Goal: Transaction & Acquisition: Purchase product/service

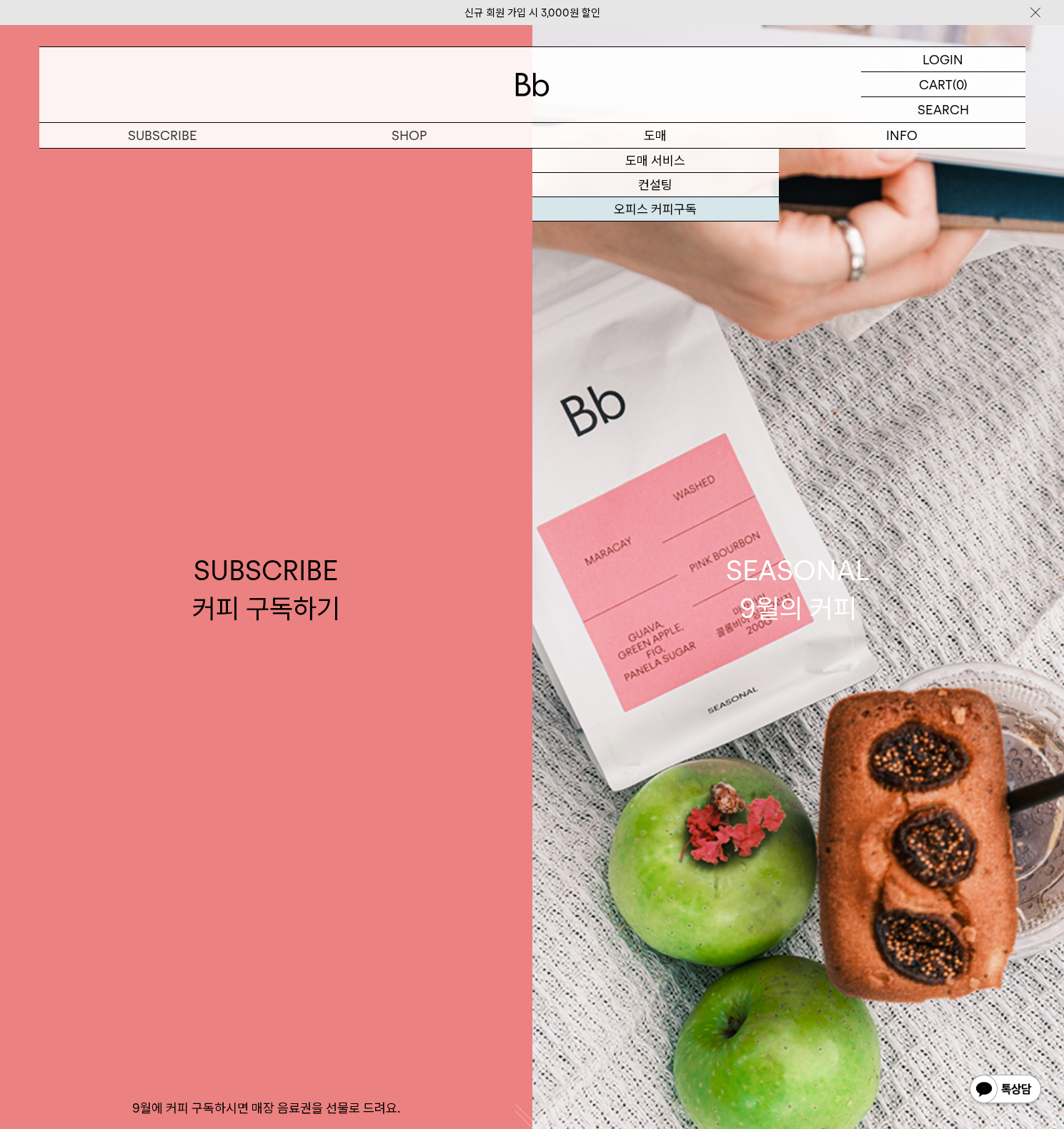
click at [662, 213] on link "오피스 커피구독" at bounding box center [655, 209] width 246 height 24
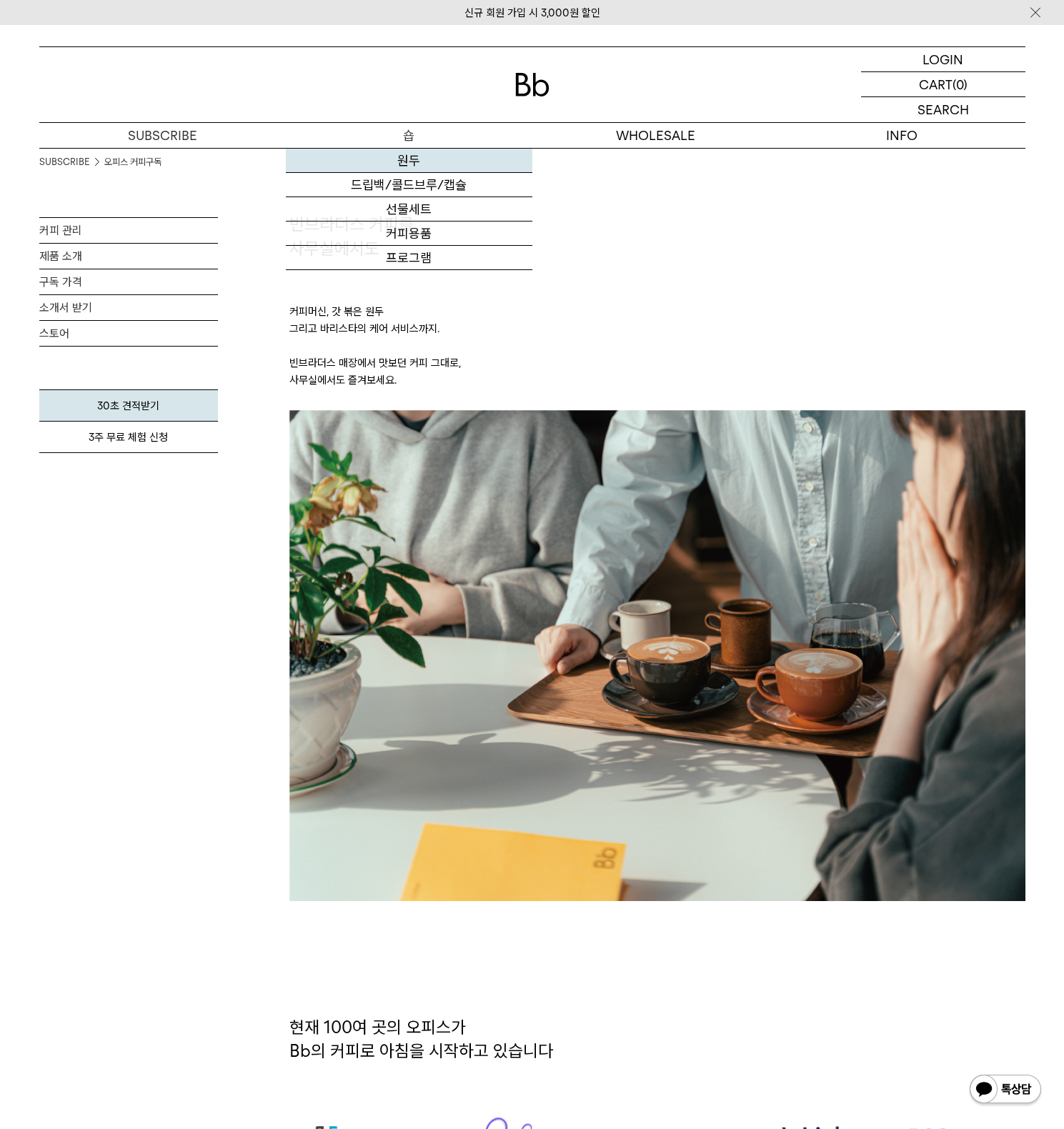
click at [405, 157] on link "원두" at bounding box center [409, 161] width 246 height 24
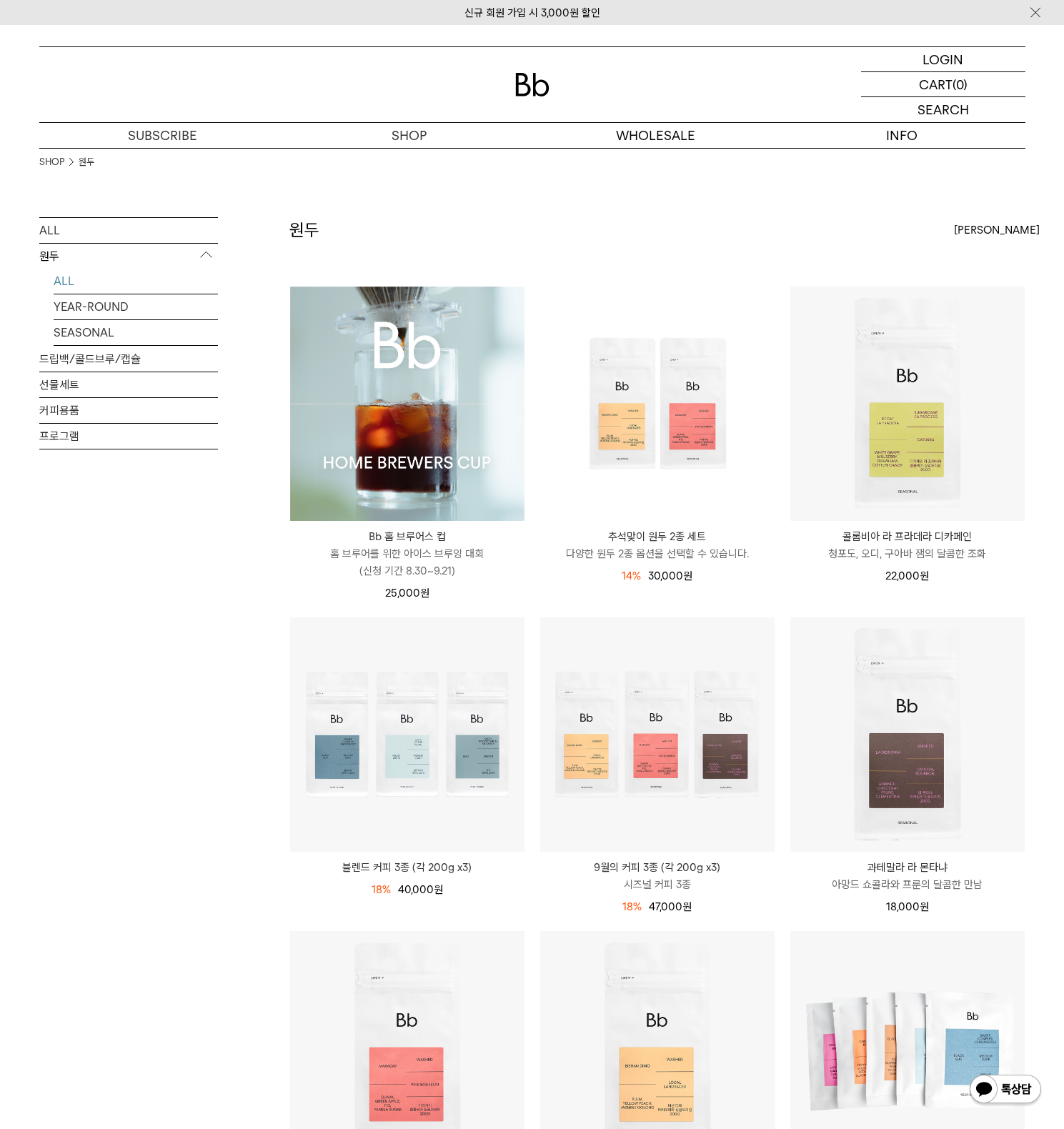
click at [733, 253] on div "원두 상품 14 개 [PERSON_NAME] [PERSON_NAME] 인기순 낮은가격순" at bounding box center [657, 251] width 736 height 69
click at [1039, 820] on div "SHOP 원두 ALL 원두 ALL YEAR-ROUND SEASONAL 드립백/콜드브루/캡슐 선물세트 커피용품 프로그램 원두" at bounding box center [532, 1089] width 1029 height 1884
click at [196, 770] on div "ALL 원두 ALL YEAR-ROUND SEASONAL 드립백/콜드브루/캡슐 선물세트 커피용품 프로그램" at bounding box center [128, 1125] width 179 height 1815
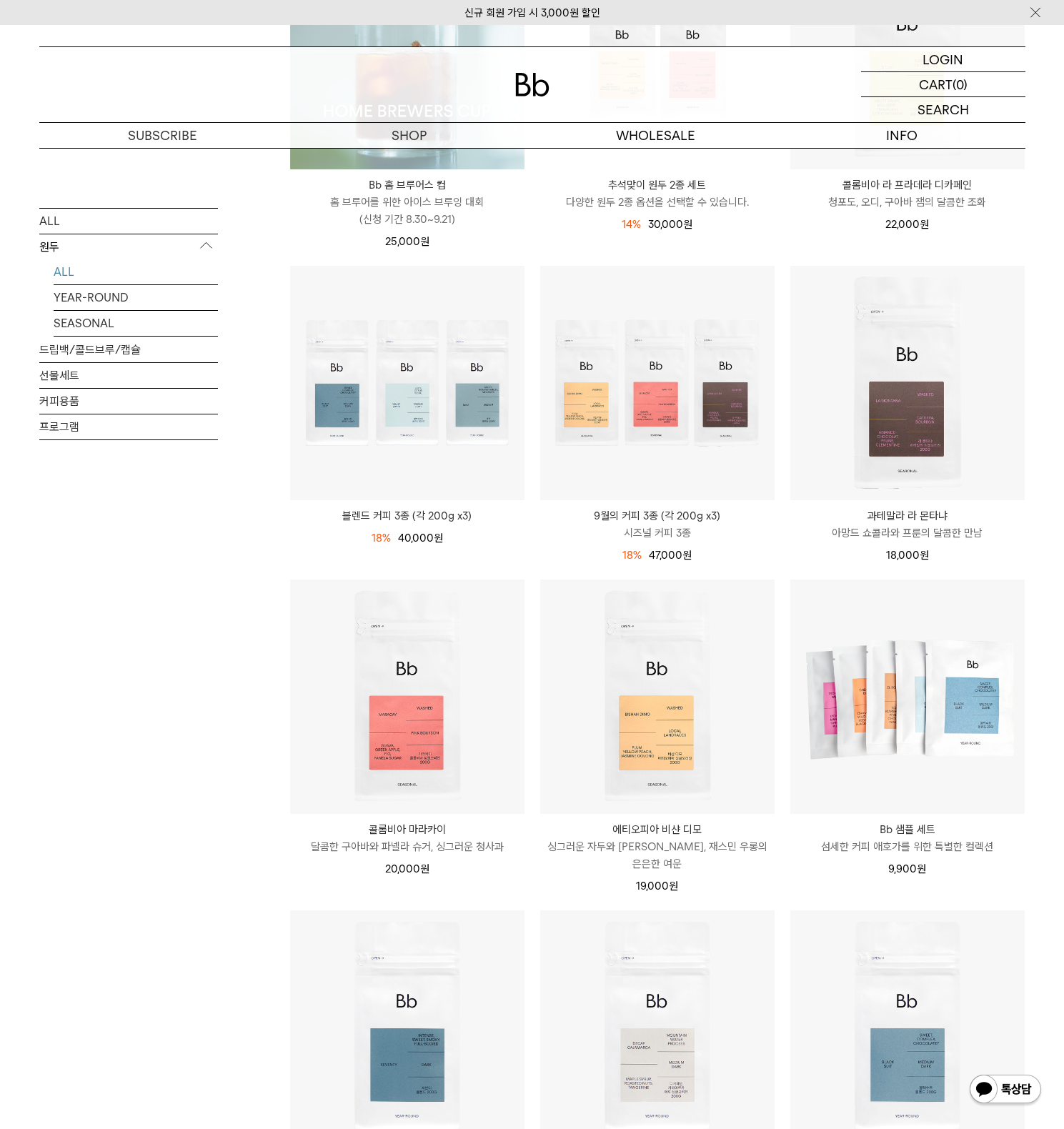
scroll to position [600, 0]
